Goal: Find specific page/section: Find specific page/section

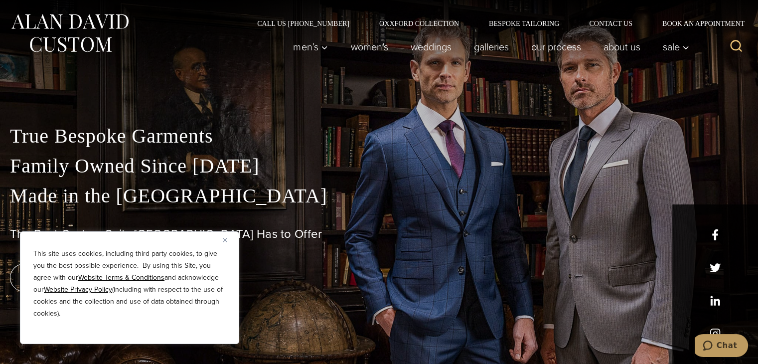
click at [225, 239] on img "Close" at bounding box center [225, 240] width 4 height 4
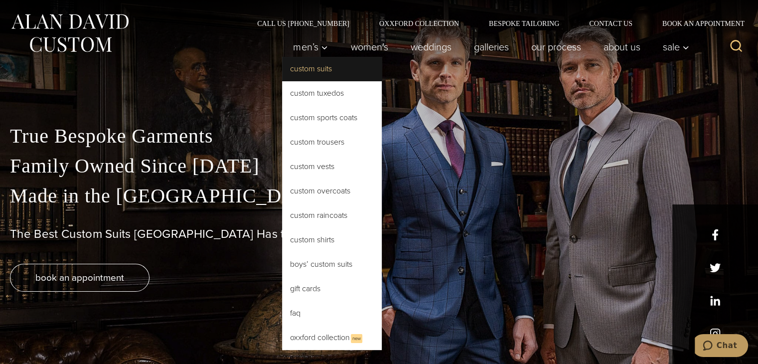
drag, startPoint x: 325, startPoint y: 69, endPoint x: 327, endPoint y: 79, distance: 10.2
click at [325, 69] on link "Custom Suits" at bounding box center [332, 69] width 100 height 24
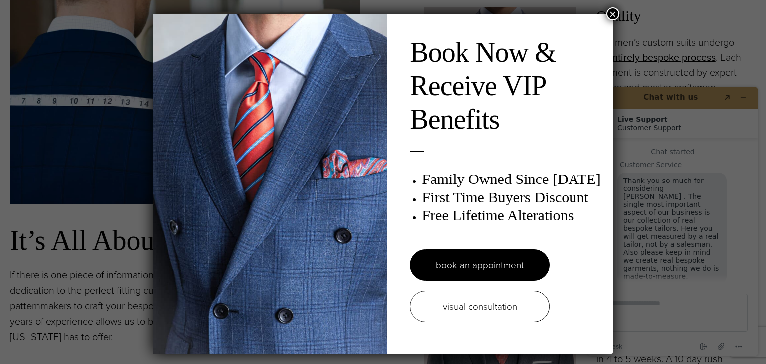
click at [612, 14] on button "×" at bounding box center [612, 13] width 13 height 13
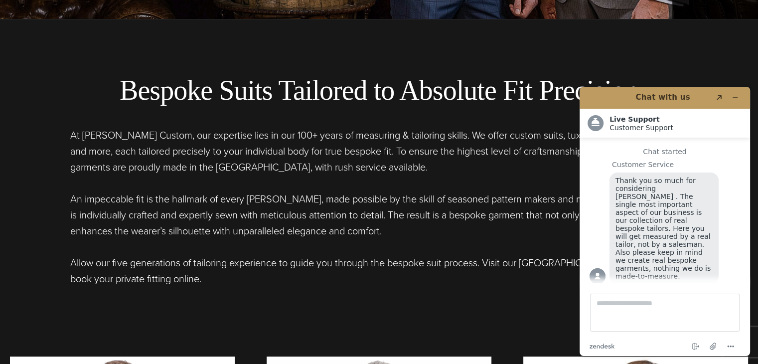
scroll to position [399, 0]
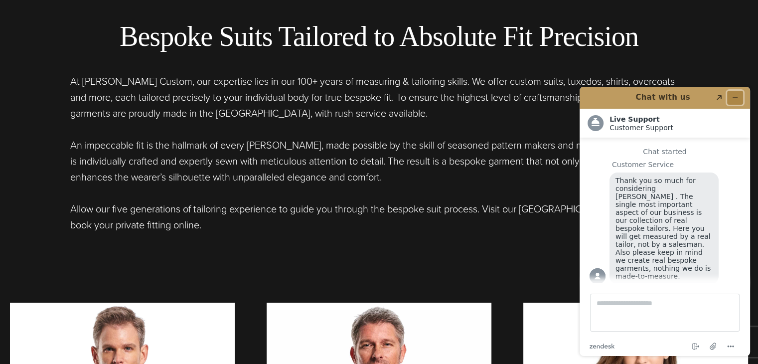
click at [731, 99] on button "Minimize widget" at bounding box center [736, 98] width 16 height 14
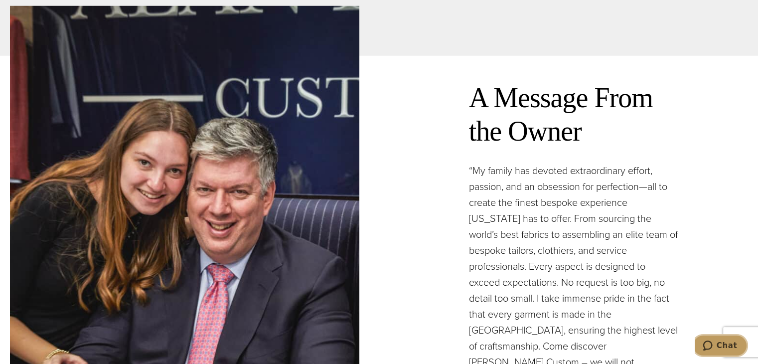
scroll to position [3391, 0]
